Goal: Information Seeking & Learning: Find specific fact

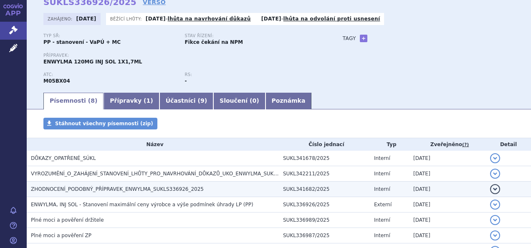
scroll to position [83, 0]
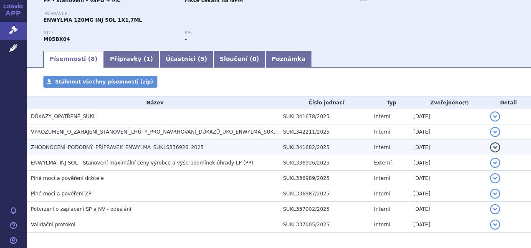
click at [137, 149] on span "ZHODNOCENÍ_PODOBNÝ_PŘÍPRAVEK_ENWYLMA_SUKLS336926_2025" at bounding box center [117, 147] width 173 height 6
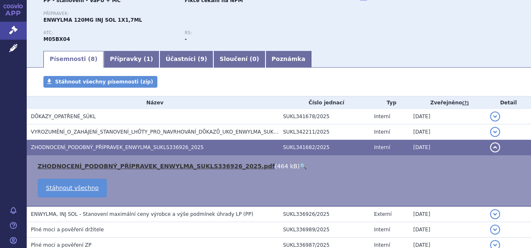
click at [139, 165] on link "ZHODNOCENÍ_PODOBNÝ_PŘÍPRAVEK_ENWYLMA_SUKLS336926_2025.pdf" at bounding box center [156, 166] width 237 height 7
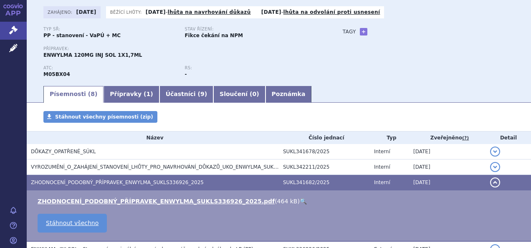
scroll to position [0, 0]
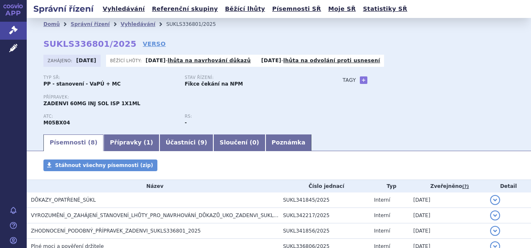
click at [130, 186] on th "Název" at bounding box center [153, 186] width 252 height 13
click at [134, 228] on span "ZHODNOCENÍ_PODOBNÝ_PŘÍPRAVEK_ZADENVI_SUKLS336801_2025" at bounding box center [116, 231] width 170 height 6
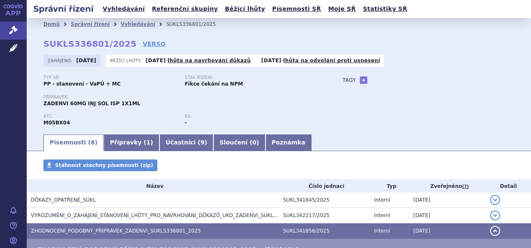
scroll to position [42, 0]
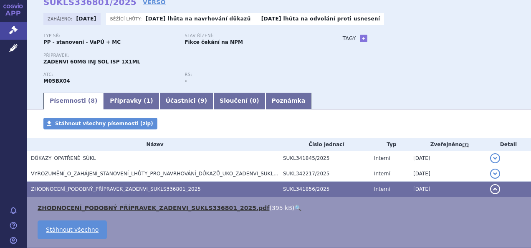
click at [138, 205] on link "ZHODNOCENÍ_PODOBNÝ PŘÍPRAVEK_ZADENVI_SUKLS336801_2025.pdf" at bounding box center [154, 208] width 232 height 7
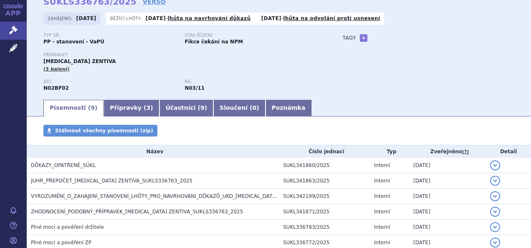
scroll to position [125, 0]
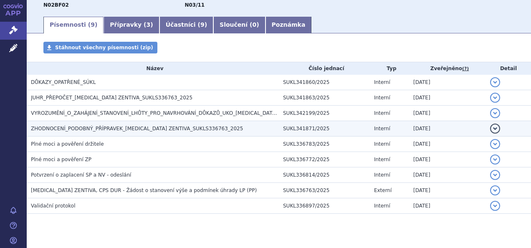
click at [121, 129] on span "ZHODNOCENÍ_PODOBNÝ_PŘÍPRAVEK_PREGABALIN ZENTIVA_SUKLS336763_2025" at bounding box center [137, 129] width 212 height 6
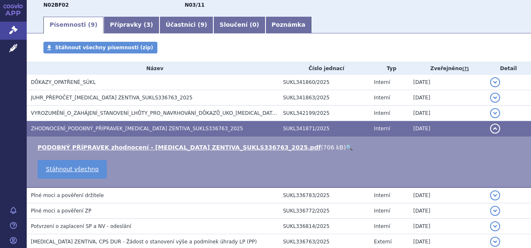
click at [122, 129] on span "ZHODNOCENÍ_PODOBNÝ_PŘÍPRAVEK_PREGABALIN ZENTIVA_SUKLS336763_2025" at bounding box center [137, 129] width 212 height 6
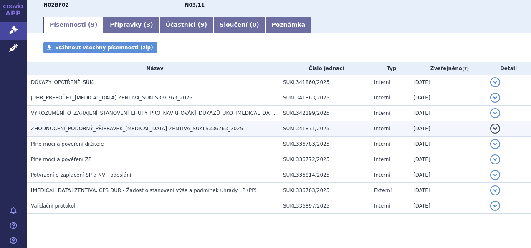
click at [125, 131] on span "ZHODNOCENÍ_PODOBNÝ_PŘÍPRAVEK_PREGABALIN ZENTIVA_SUKLS336763_2025" at bounding box center [137, 129] width 212 height 6
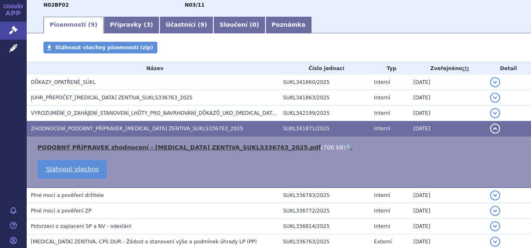
click at [124, 147] on link "PODOBNÝ PŘÍPRAVEK zhodnocení - PREGABALIN ZENTIVA_SUKLS336763_2025.pdf" at bounding box center [179, 147] width 283 height 7
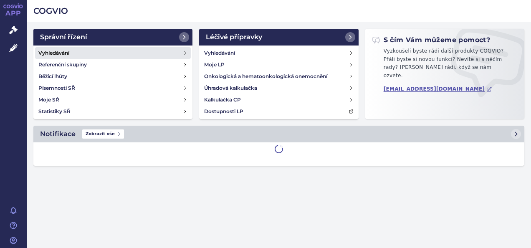
click at [84, 56] on link "Vyhledávání" at bounding box center [113, 53] width 156 height 12
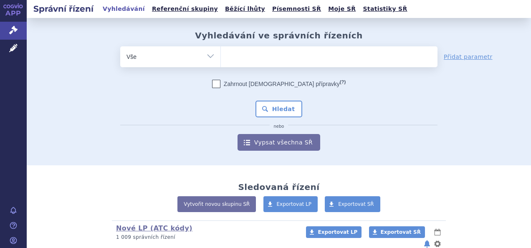
click at [211, 56] on select "Vše Spisová značka Typ SŘ Přípravek/SUKL kód Účastník/Držitel" at bounding box center [170, 55] width 100 height 19
select select "filter-atc-group"
click at [120, 46] on select "Vše Spisová značka Typ SŘ Přípravek/SUKL kód Účastník/Držitel" at bounding box center [170, 55] width 100 height 19
click at [246, 59] on ul at bounding box center [329, 55] width 217 height 18
click at [221, 59] on select at bounding box center [220, 56] width 0 height 21
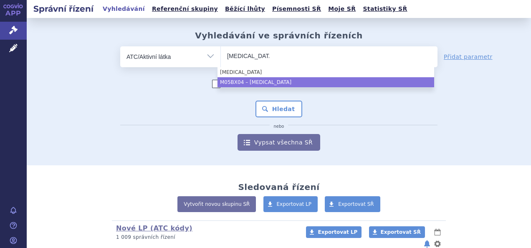
type input "denosumab"
select select "M05BX04"
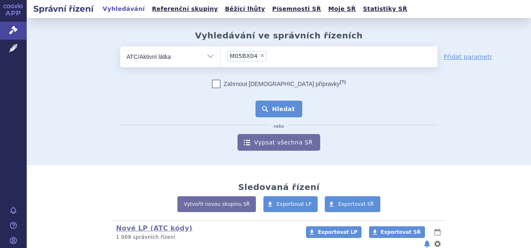
click at [287, 108] on button "Hledat" at bounding box center [278, 109] width 47 height 17
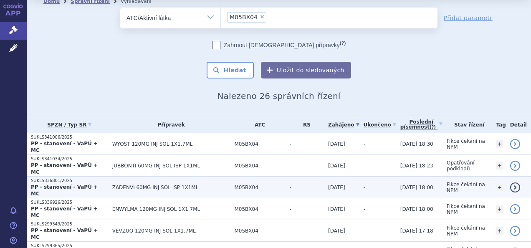
scroll to position [42, 0]
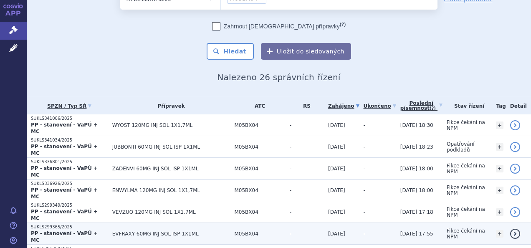
click at [171, 231] on span "EVFRAXY 60MG INJ SOL ISP 1X1ML" at bounding box center [171, 234] width 118 height 6
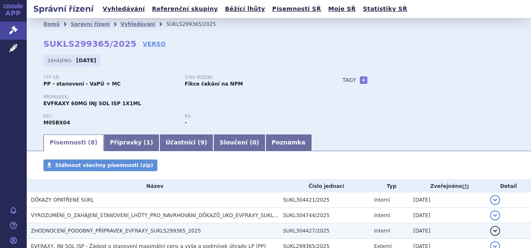
scroll to position [83, 0]
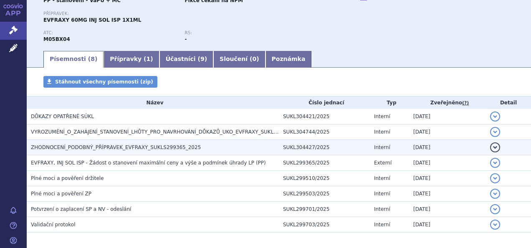
click at [93, 149] on span "ZHODNOCENÍ_PODOBNÝ_PŘÍPRAVEK_EVFRAXY_SUKLS299365_2025" at bounding box center [116, 147] width 170 height 6
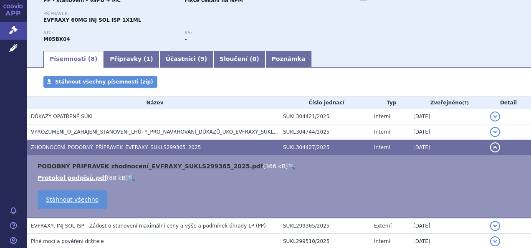
click at [97, 164] on link "PODOBNÝ PŘÍPRAVEK zhodnocení_EVFRAXY_SUKLS299365_2025.pdf" at bounding box center [150, 166] width 225 height 7
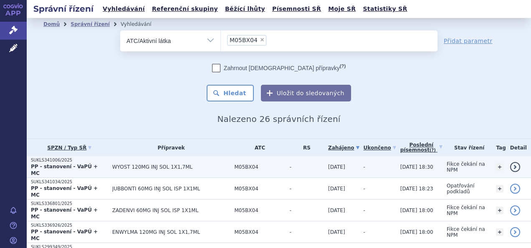
click at [152, 164] on span "WYOST 120MG INJ SOL 1X1,7ML" at bounding box center [171, 167] width 118 height 6
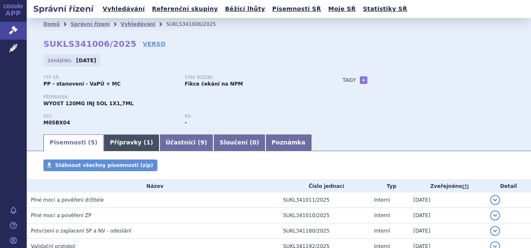
click at [124, 142] on link "Přípravky ( 1 )" at bounding box center [132, 142] width 56 height 17
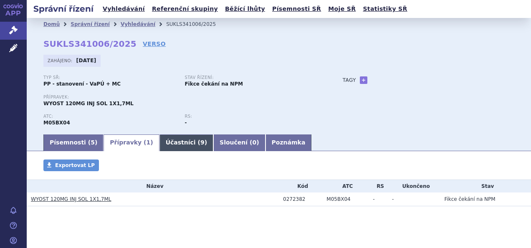
click at [159, 142] on link "Účastníci ( 9 )" at bounding box center [186, 142] width 54 height 17
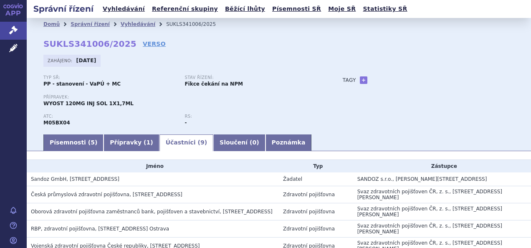
scroll to position [42, 0]
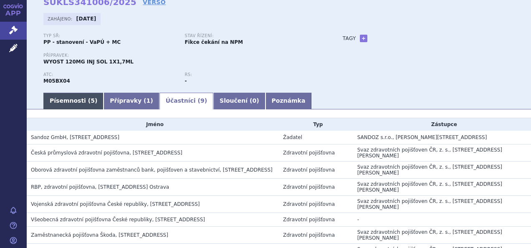
click at [77, 105] on link "Písemnosti ( 5 )" at bounding box center [73, 101] width 60 height 17
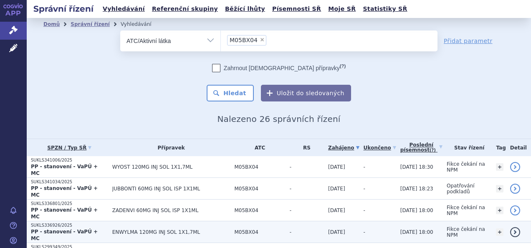
scroll to position [83, 0]
